Goal: Task Accomplishment & Management: Manage account settings

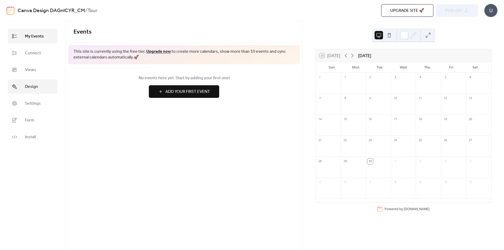
click at [30, 92] on link "Design" at bounding box center [33, 87] width 50 height 14
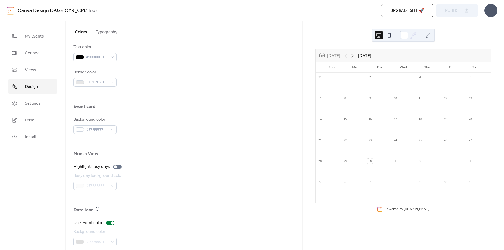
scroll to position [300, 0]
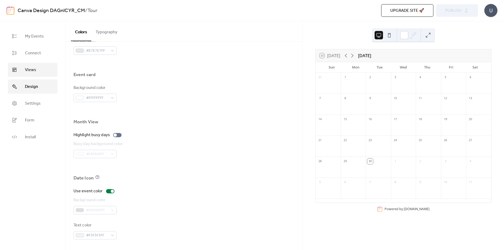
click at [27, 73] on span "Views" at bounding box center [30, 70] width 11 height 6
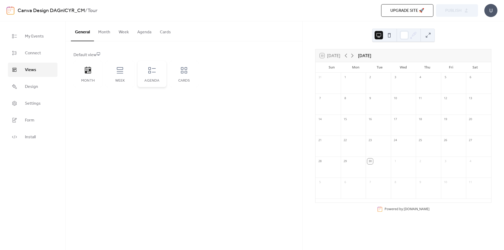
click at [157, 81] on div "Agenda" at bounding box center [152, 81] width 18 height 4
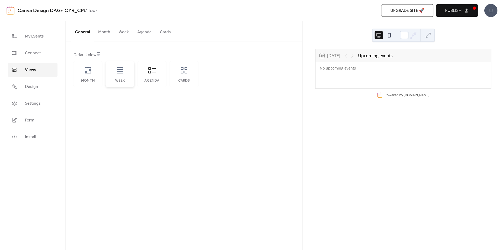
click at [129, 75] on div "Week" at bounding box center [120, 74] width 29 height 26
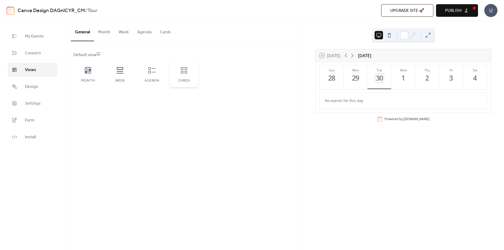
click at [185, 72] on icon at bounding box center [184, 70] width 6 height 6
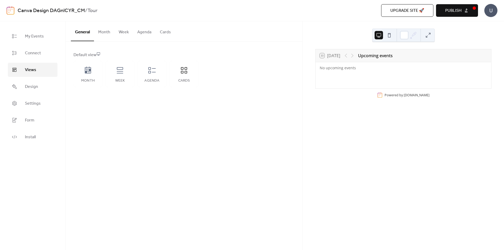
click at [125, 35] on button "Week" at bounding box center [123, 30] width 19 height 19
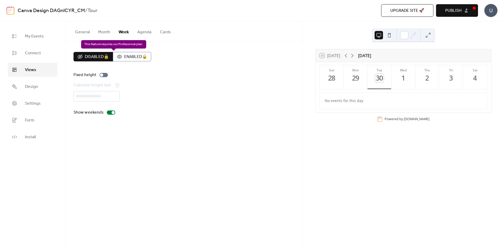
click at [137, 58] on div "Disabled 🔒 Enabled 🔒" at bounding box center [113, 56] width 78 height 9
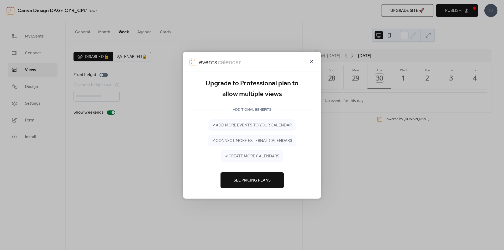
click at [313, 61] on icon at bounding box center [311, 61] width 6 height 6
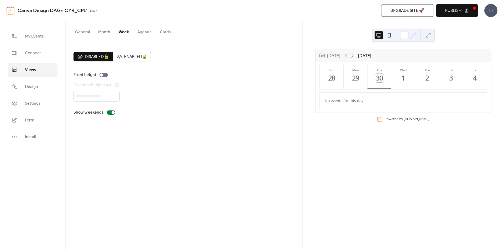
click at [101, 30] on button "Month" at bounding box center [104, 30] width 20 height 19
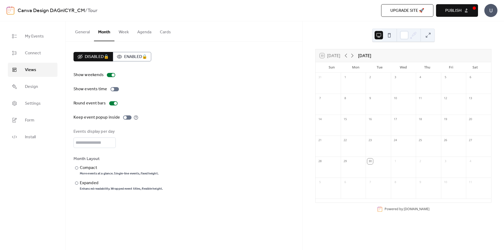
click at [88, 31] on button "General" at bounding box center [82, 30] width 23 height 19
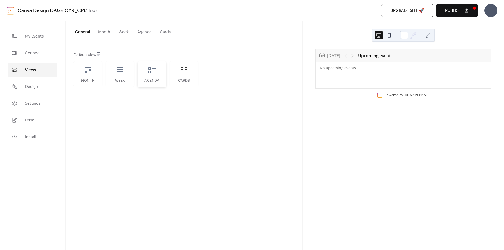
click at [160, 81] on div "Agenda" at bounding box center [152, 81] width 18 height 4
click at [121, 76] on div "Week" at bounding box center [120, 74] width 29 height 26
